Goal: Task Accomplishment & Management: Manage account settings

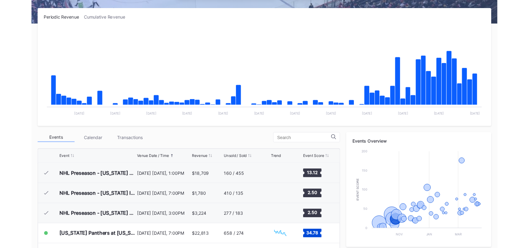
scroll to position [138, 0]
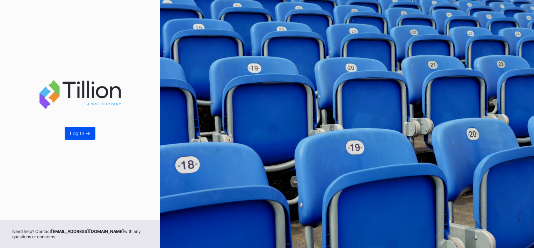
click at [82, 135] on div "Log In ->" at bounding box center [80, 133] width 20 height 6
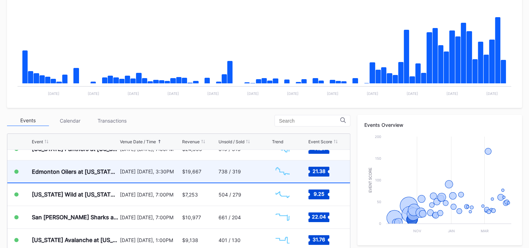
scroll to position [68, 0]
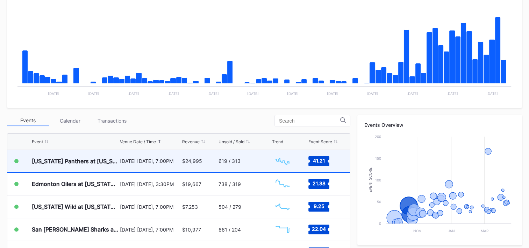
click at [239, 158] on div "619 / 313" at bounding box center [245, 161] width 52 height 22
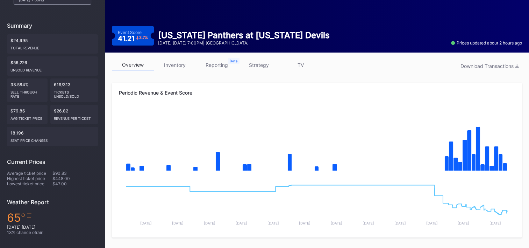
scroll to position [81, 0]
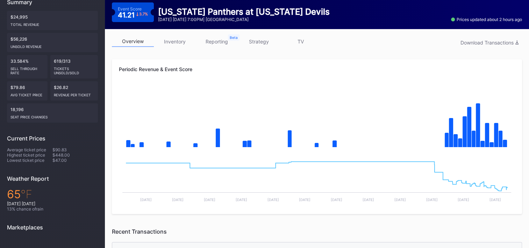
click at [171, 40] on link "inventory" at bounding box center [175, 41] width 42 height 11
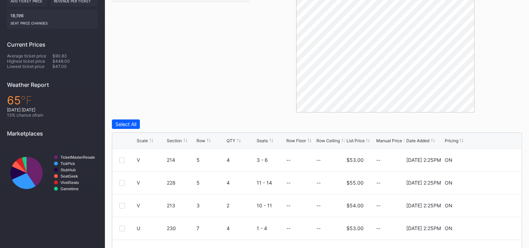
scroll to position [259, 0]
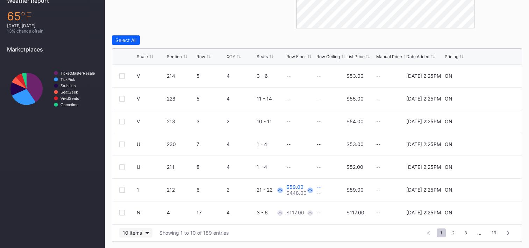
click at [128, 229] on div "10 items" at bounding box center [132, 232] width 19 height 6
click at [137, 212] on div "200 items" at bounding box center [135, 215] width 23 height 6
click at [230, 54] on div "QTY" at bounding box center [231, 56] width 9 height 5
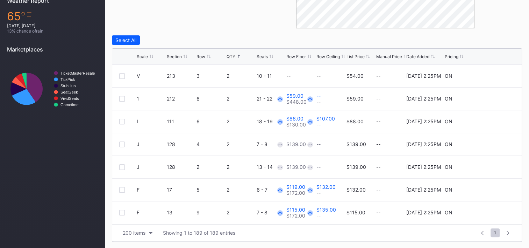
click at [230, 54] on div "QTY" at bounding box center [231, 56] width 9 height 5
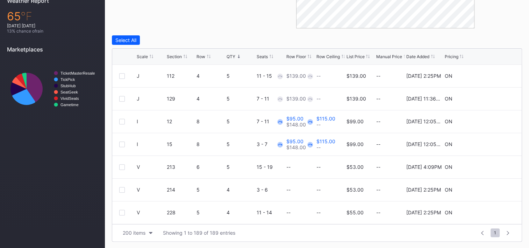
click at [199, 54] on div "Row" at bounding box center [200, 56] width 9 height 5
click at [200, 54] on div "Row" at bounding box center [200, 56] width 9 height 5
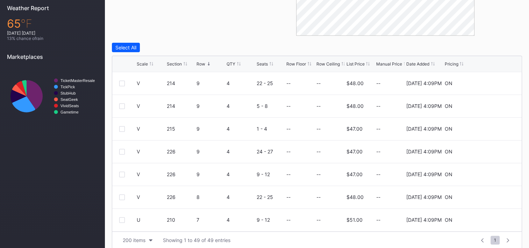
scroll to position [252, 0]
click at [491, 81] on icon at bounding box center [493, 81] width 5 height 5
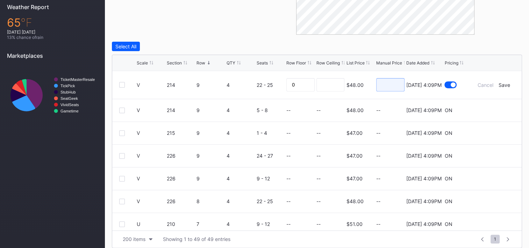
click at [397, 83] on input at bounding box center [390, 84] width 28 height 13
type input "41"
click at [499, 83] on div "Save" at bounding box center [505, 85] width 12 height 6
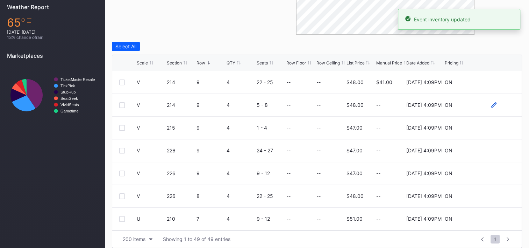
click at [491, 103] on icon at bounding box center [493, 104] width 5 height 5
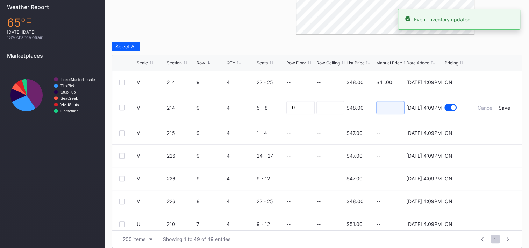
click at [386, 107] on input at bounding box center [390, 107] width 28 height 13
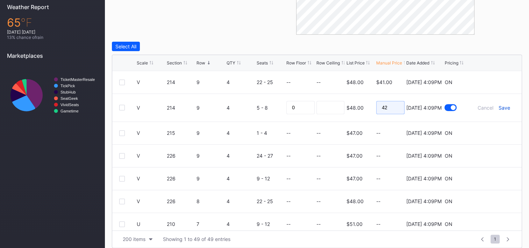
type input "42"
click at [499, 108] on div "Save" at bounding box center [505, 108] width 12 height 6
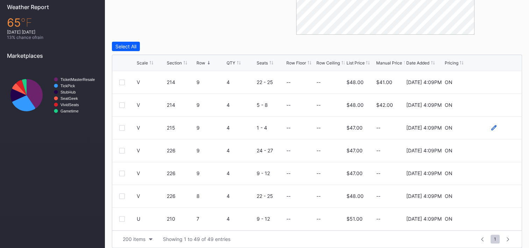
click at [491, 127] on icon at bounding box center [493, 127] width 5 height 5
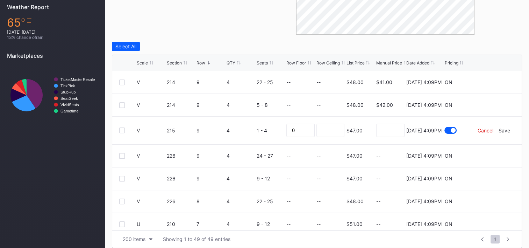
click at [481, 129] on div "Cancel" at bounding box center [486, 130] width 16 height 6
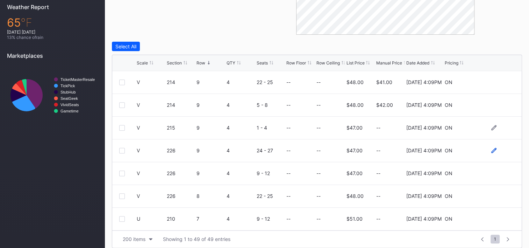
click at [491, 150] on icon at bounding box center [493, 150] width 5 height 5
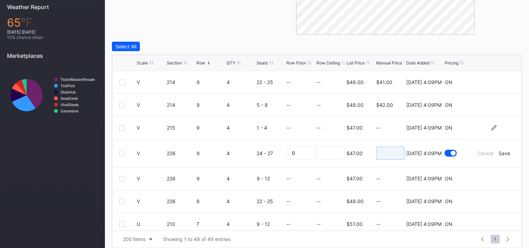
click at [393, 152] on input at bounding box center [390, 152] width 28 height 13
type input "43"
click at [501, 153] on div "Save" at bounding box center [505, 153] width 12 height 6
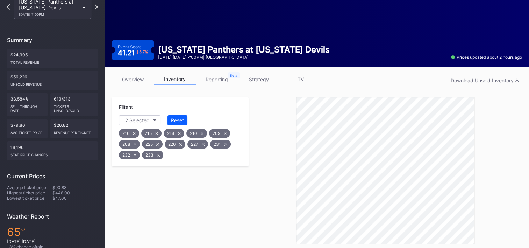
scroll to position [43, 0]
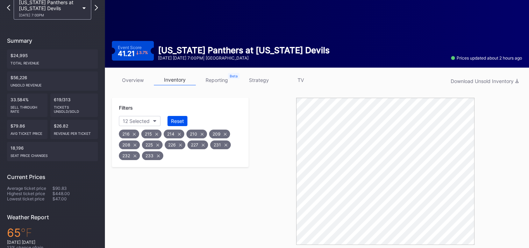
click at [182, 119] on div "Reset" at bounding box center [177, 121] width 13 height 6
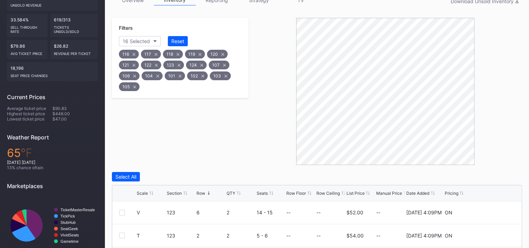
scroll to position [110, 0]
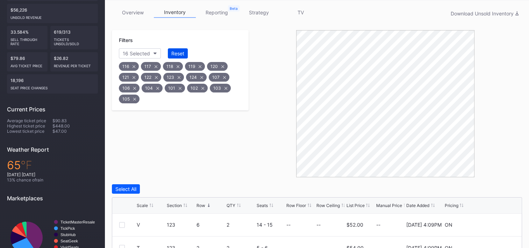
click at [175, 49] on button "Reset" at bounding box center [178, 53] width 20 height 10
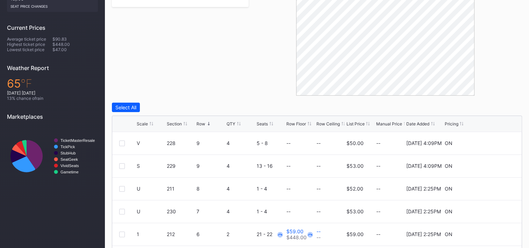
scroll to position [259, 0]
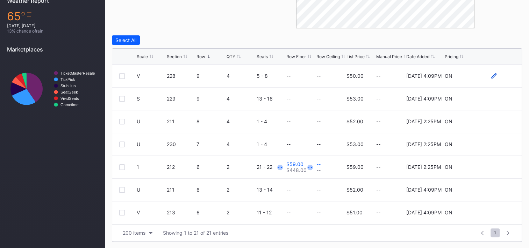
click at [491, 75] on icon at bounding box center [493, 75] width 5 height 5
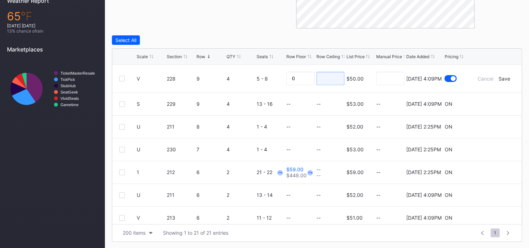
click at [326, 78] on input at bounding box center [330, 78] width 28 height 13
type input "45"
click at [499, 80] on div "Save" at bounding box center [505, 79] width 12 height 6
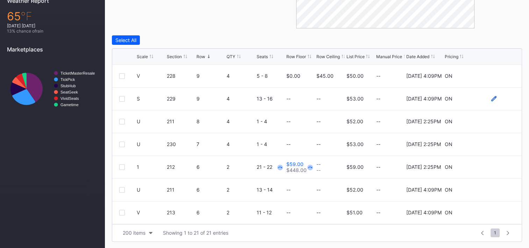
click at [491, 98] on icon at bounding box center [493, 98] width 5 height 5
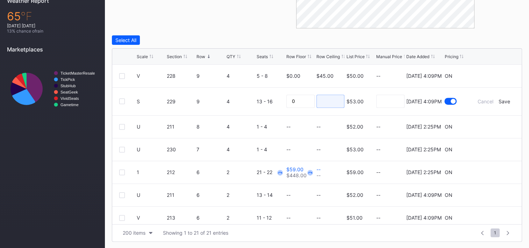
click at [332, 100] on input at bounding box center [330, 100] width 28 height 13
type input "46"
click at [499, 101] on div "Save" at bounding box center [505, 101] width 12 height 6
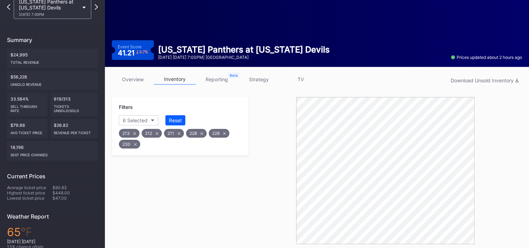
scroll to position [0, 0]
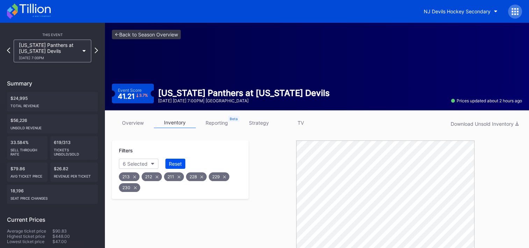
click at [178, 165] on div "Reset" at bounding box center [175, 163] width 13 height 6
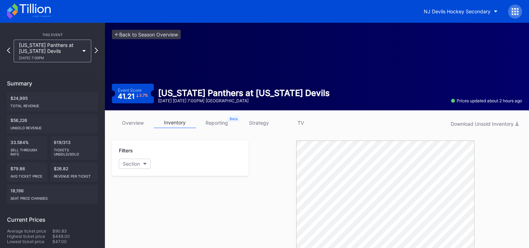
click at [25, 11] on icon at bounding box center [29, 10] width 44 height 15
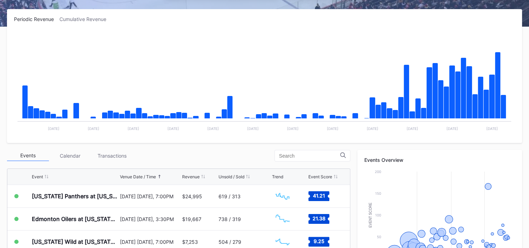
scroll to position [175, 0]
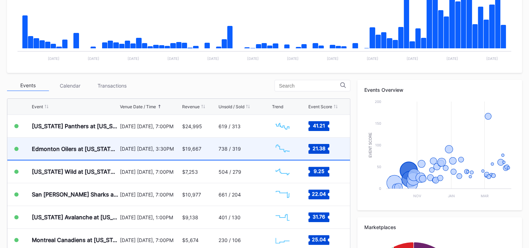
click at [202, 140] on div "$19,667" at bounding box center [199, 148] width 35 height 22
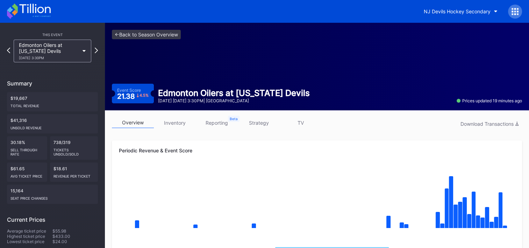
click at [175, 121] on link "inventory" at bounding box center [175, 122] width 42 height 11
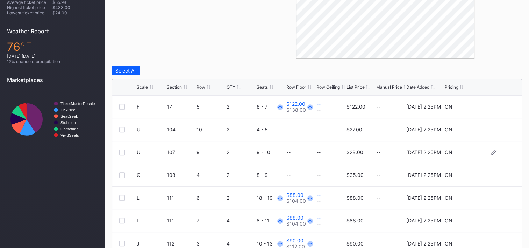
scroll to position [259, 0]
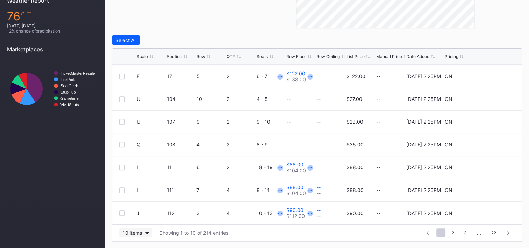
click at [136, 235] on div "10 items" at bounding box center [132, 232] width 19 height 6
click at [136, 218] on div "200 items" at bounding box center [135, 214] width 33 height 13
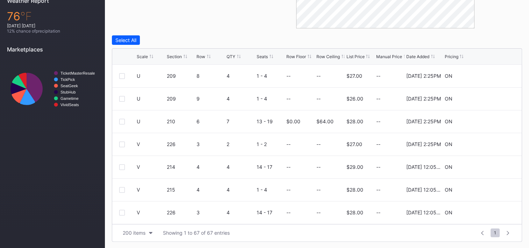
click at [202, 56] on div "Row" at bounding box center [200, 56] width 9 height 5
click at [201, 57] on div "Row" at bounding box center [200, 56] width 9 height 5
click at [491, 76] on icon at bounding box center [493, 75] width 5 height 5
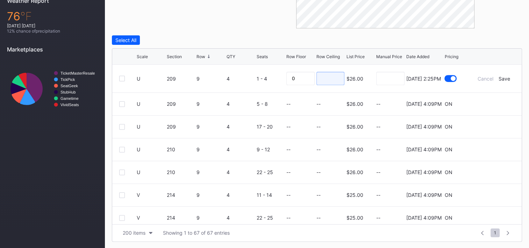
click at [332, 76] on input at bounding box center [330, 78] width 28 height 13
type input "23"
click at [499, 78] on div "Save" at bounding box center [505, 79] width 12 height 6
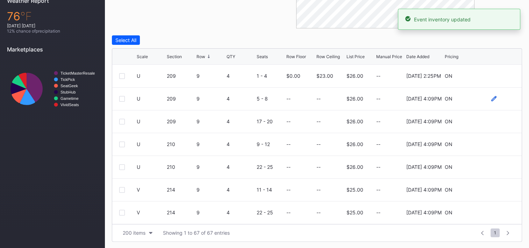
click at [491, 98] on icon at bounding box center [493, 98] width 5 height 5
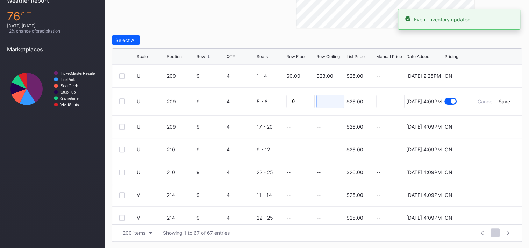
click at [324, 96] on input at bounding box center [330, 100] width 28 height 13
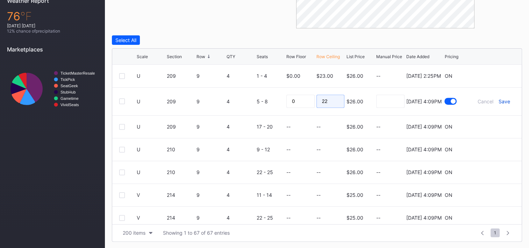
type input "22"
click at [499, 100] on div "Save" at bounding box center [505, 101] width 12 height 6
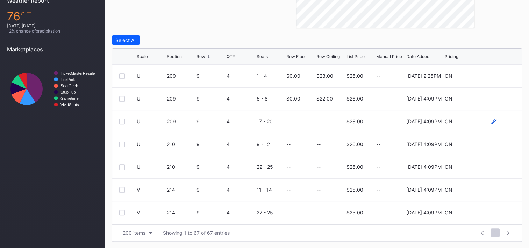
click at [491, 119] on icon at bounding box center [493, 121] width 5 height 5
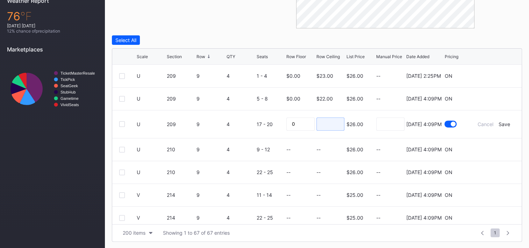
click at [324, 124] on input at bounding box center [330, 123] width 28 height 13
type input "23"
click at [499, 123] on div "Save" at bounding box center [505, 124] width 12 height 6
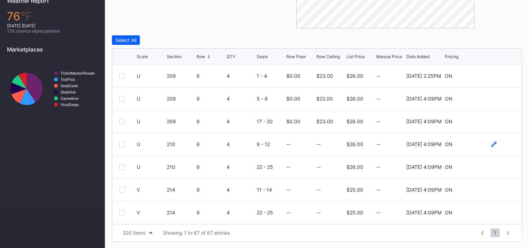
click at [491, 143] on icon at bounding box center [493, 143] width 5 height 5
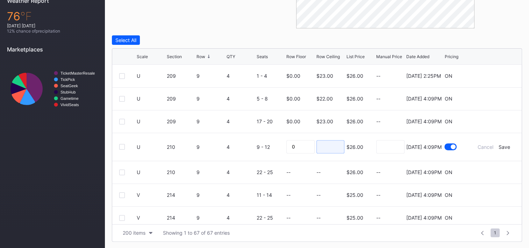
click at [337, 145] on input at bounding box center [330, 146] width 28 height 13
type input "24"
click at [499, 144] on div "Save" at bounding box center [505, 147] width 12 height 6
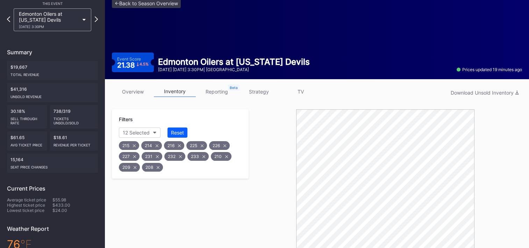
scroll to position [0, 0]
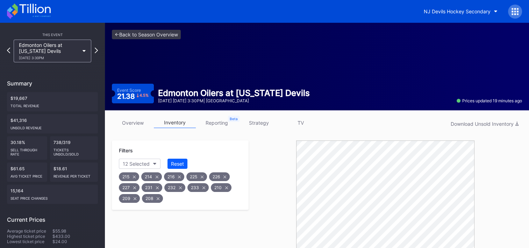
click at [27, 13] on icon at bounding box center [29, 10] width 44 height 15
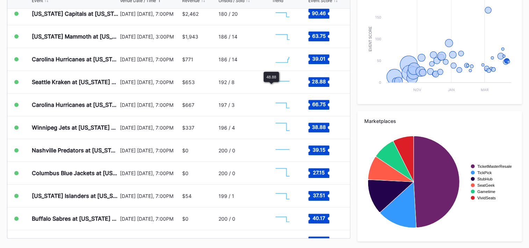
scroll to position [456, 0]
